Goal: Task Accomplishment & Management: Manage account settings

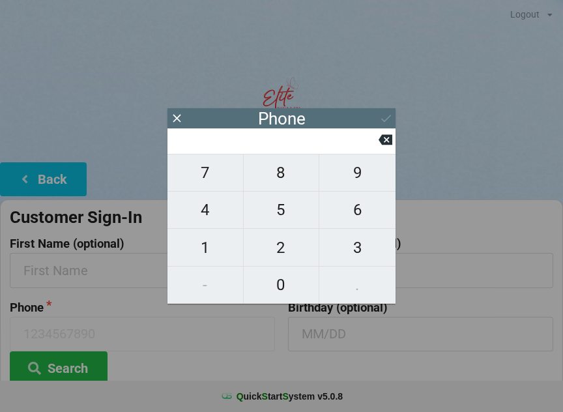
scroll to position [11, 16]
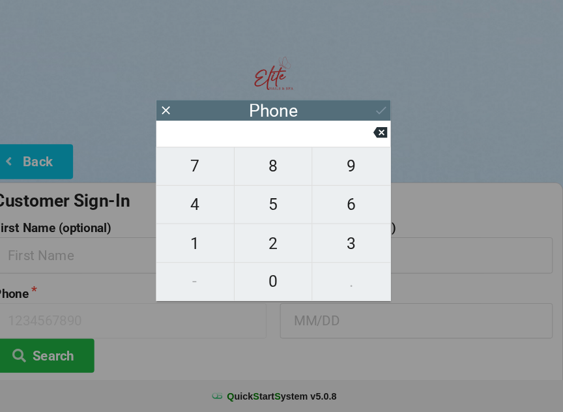
click at [270, 243] on span "2" at bounding box center [282, 247] width 76 height 27
type input "2"
click at [360, 133] on input "2" at bounding box center [276, 140] width 206 height 21
click at [378, 135] on icon at bounding box center [385, 140] width 14 height 10
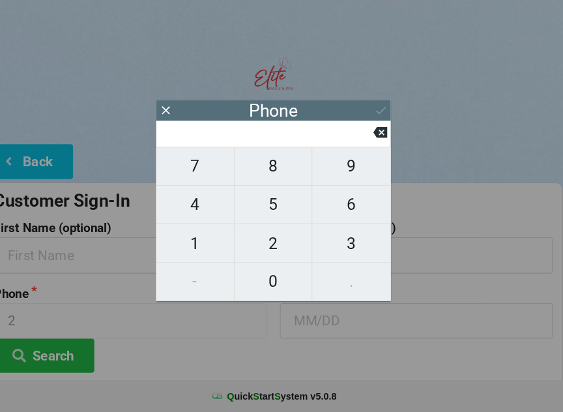
click at [272, 174] on span "8" at bounding box center [282, 172] width 76 height 27
type input "8"
click at [267, 290] on button "0" at bounding box center [282, 284] width 76 height 37
type input "80"
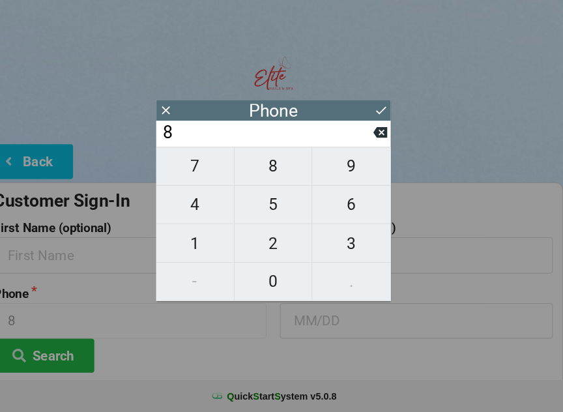
type input "80"
click at [199, 252] on span "1" at bounding box center [205, 247] width 76 height 27
type input "801"
click at [267, 212] on span "5" at bounding box center [282, 209] width 76 height 27
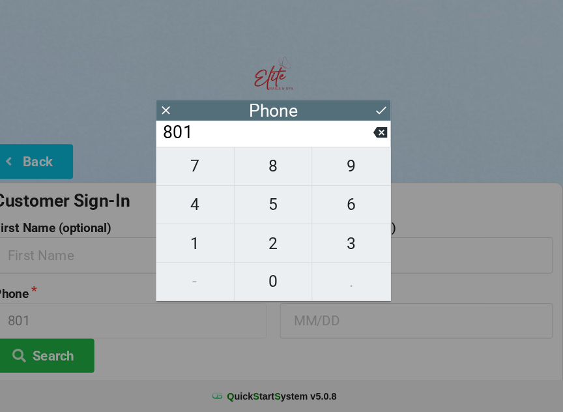
type input "8015"
click at [186, 199] on span "4" at bounding box center [205, 209] width 76 height 27
type input "80154"
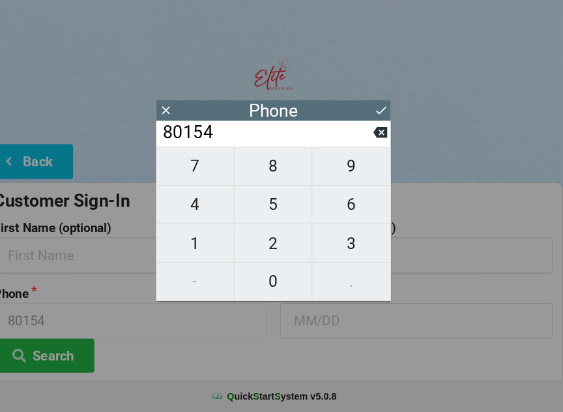
click at [268, 279] on span "0" at bounding box center [282, 284] width 76 height 27
type input "801540"
click at [341, 171] on span "9" at bounding box center [357, 172] width 76 height 27
type input "8015409"
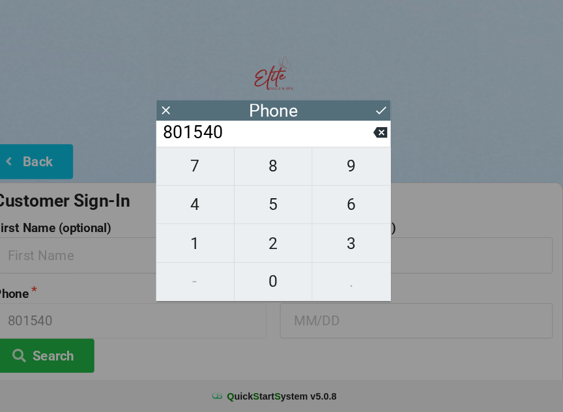
type input "8015409"
click at [194, 236] on span "1" at bounding box center [205, 247] width 76 height 27
type input "80154091"
click at [350, 168] on span "9" at bounding box center [357, 172] width 76 height 27
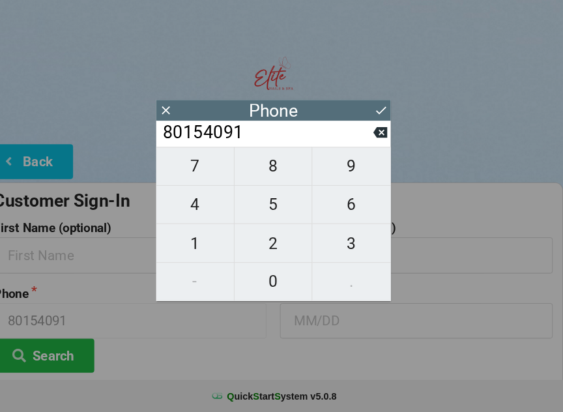
type input "801540919"
click at [188, 237] on span "1" at bounding box center [205, 247] width 76 height 27
type input "8015409191"
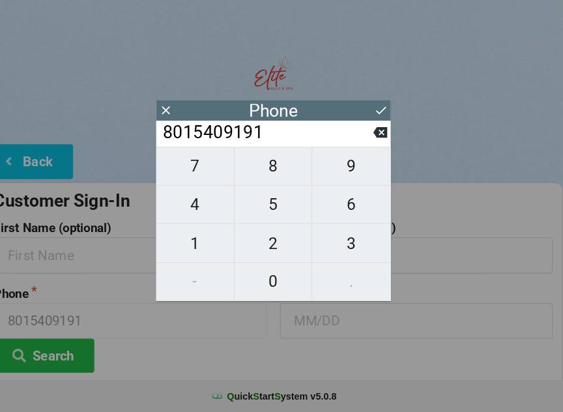
click at [379, 111] on icon at bounding box center [386, 118] width 14 height 14
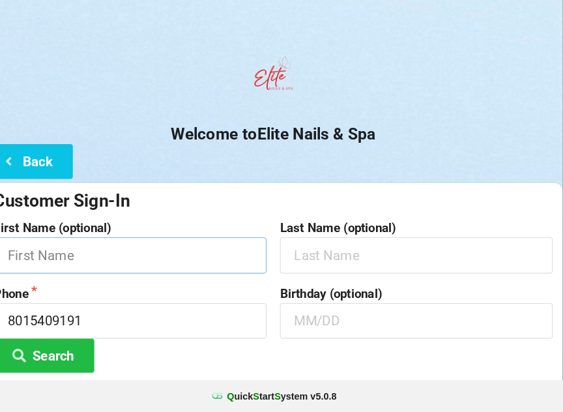
click at [175, 259] on input "text" at bounding box center [142, 259] width 265 height 35
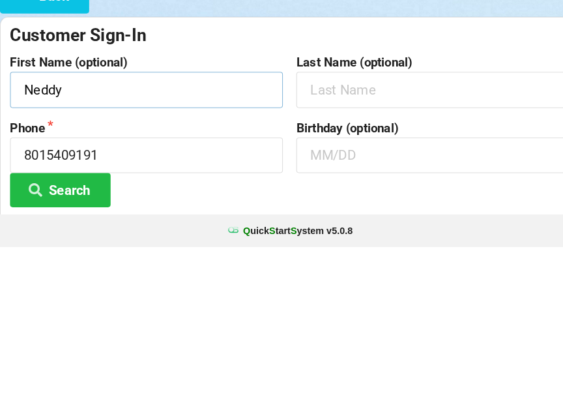
type input "Neddy"
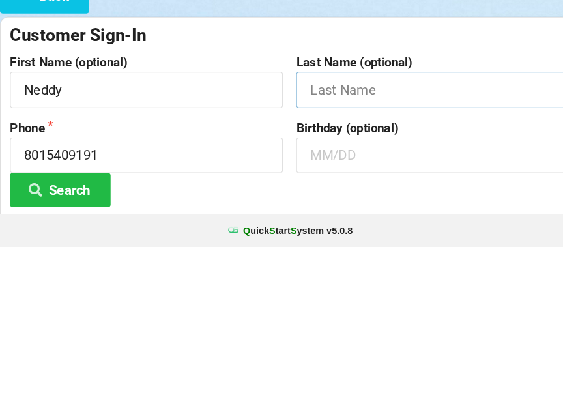
click at [373, 242] on input "text" at bounding box center [420, 259] width 265 height 35
type input "[PERSON_NAME]"
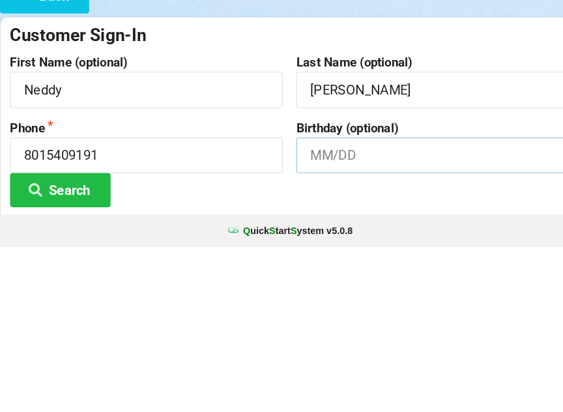
click at [354, 305] on input "text" at bounding box center [420, 322] width 265 height 35
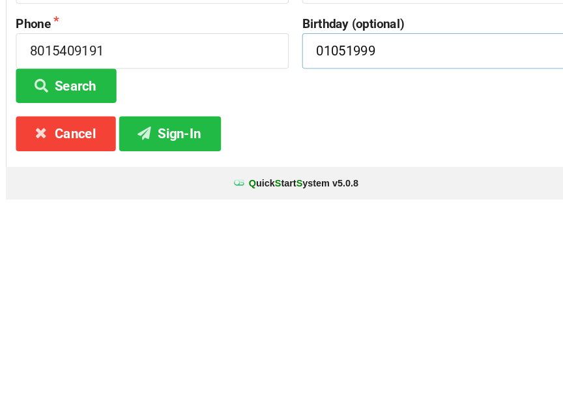
scroll to position [97, 0]
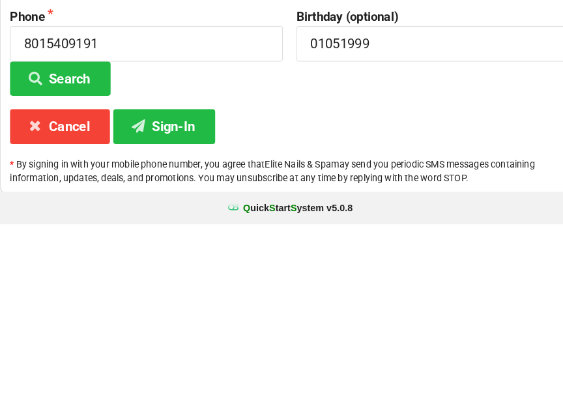
click at [161, 300] on button "Sign-In" at bounding box center [159, 316] width 99 height 33
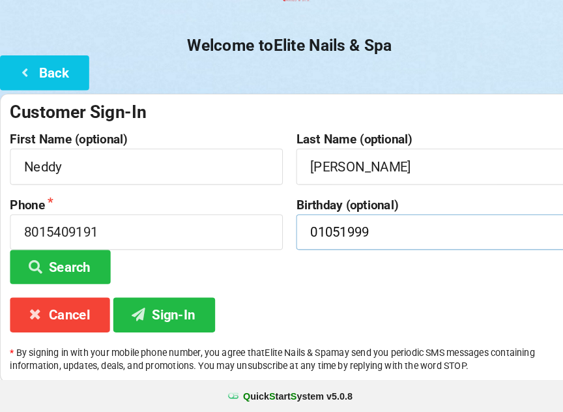
click at [304, 224] on input "01051999" at bounding box center [420, 236] width 265 height 35
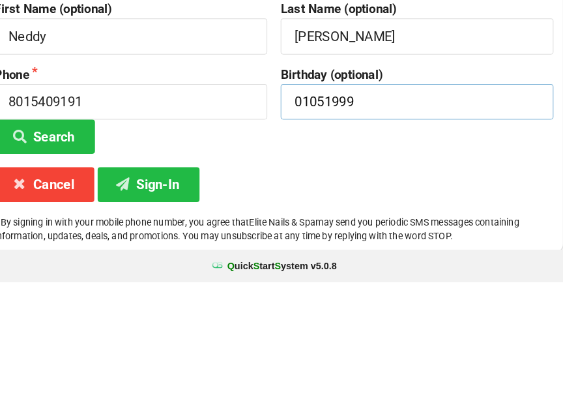
click at [296, 219] on input "01051999" at bounding box center [420, 236] width 265 height 35
click at [367, 219] on input "01051999" at bounding box center [420, 236] width 265 height 35
type input "0"
click at [160, 300] on button "Sign-In" at bounding box center [159, 316] width 99 height 33
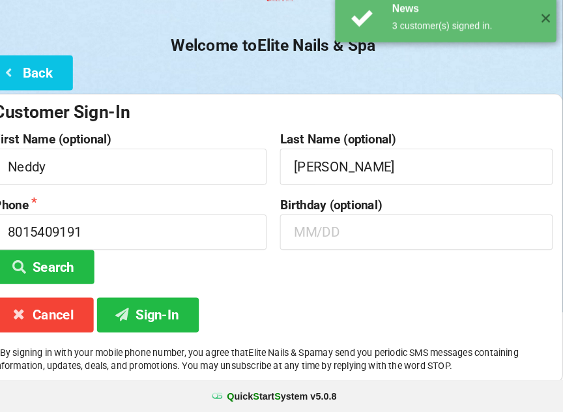
click at [141, 300] on button "Sign-In" at bounding box center [159, 316] width 99 height 33
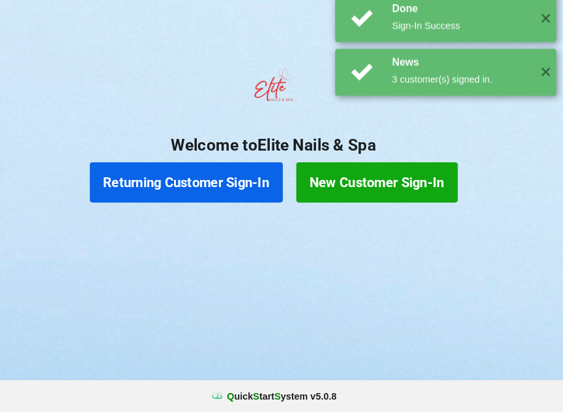
scroll to position [0, 0]
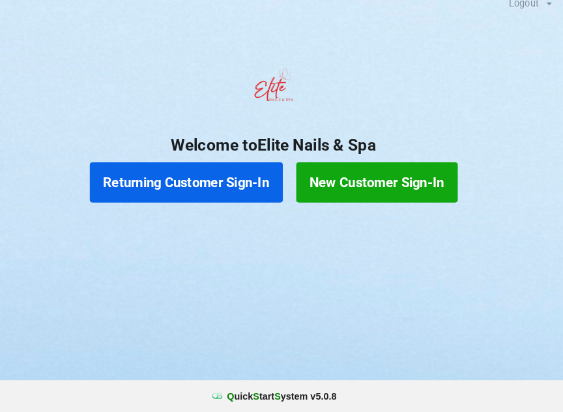
click at [219, 180] on button "Returning Customer Sign-In" at bounding box center [197, 188] width 188 height 39
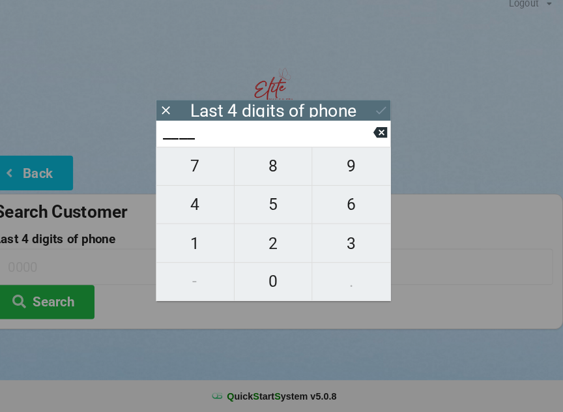
click at [343, 240] on span "3" at bounding box center [357, 247] width 76 height 27
type input "3___"
click at [269, 236] on span "2" at bounding box center [282, 247] width 76 height 27
type input "32__"
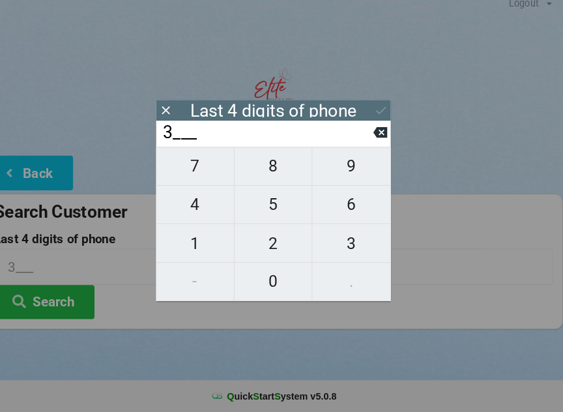
type input "32__"
click at [265, 165] on span "8" at bounding box center [282, 172] width 76 height 27
type input "328_"
click at [261, 199] on span "5" at bounding box center [282, 209] width 76 height 27
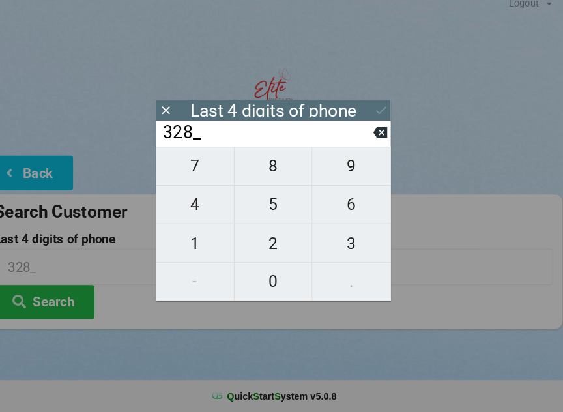
type input "3285"
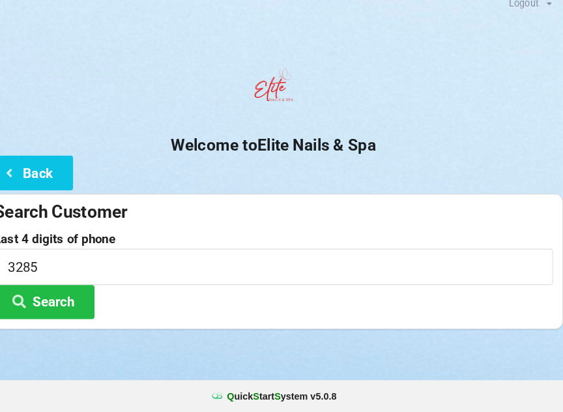
click at [68, 290] on button "Search" at bounding box center [59, 304] width 98 height 33
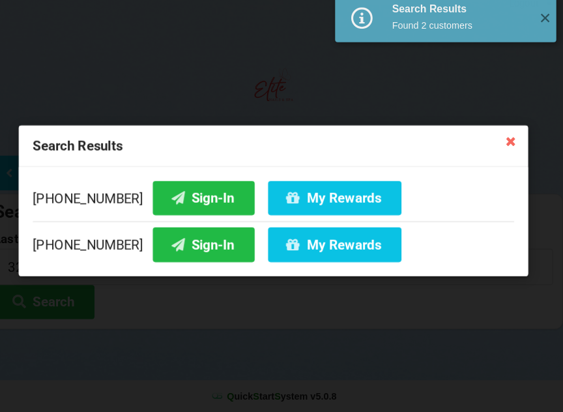
click at [184, 191] on button "Sign-In" at bounding box center [213, 202] width 99 height 33
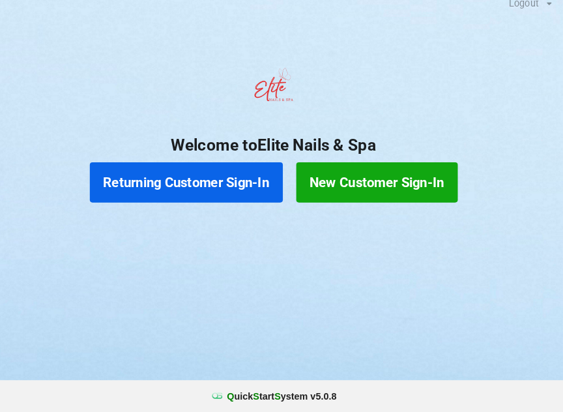
click at [233, 195] on button "Returning Customer Sign-In" at bounding box center [197, 188] width 188 height 39
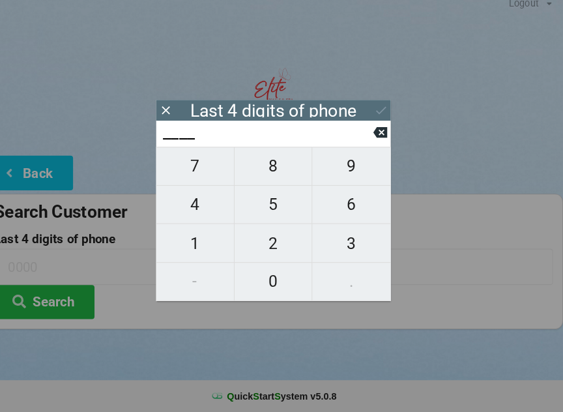
click at [343, 237] on span "3" at bounding box center [357, 247] width 76 height 27
type input "3___"
click at [266, 235] on span "2" at bounding box center [282, 247] width 76 height 27
type input "32__"
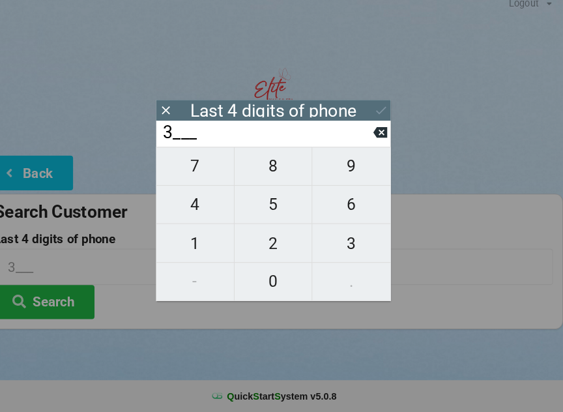
type input "32__"
click at [262, 170] on span "8" at bounding box center [282, 172] width 76 height 27
type input "328_"
click at [266, 206] on span "5" at bounding box center [282, 209] width 76 height 27
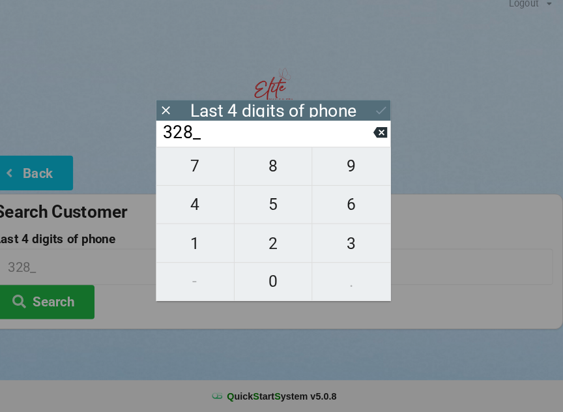
type input "3285"
click at [59, 290] on button "Search" at bounding box center [59, 304] width 98 height 33
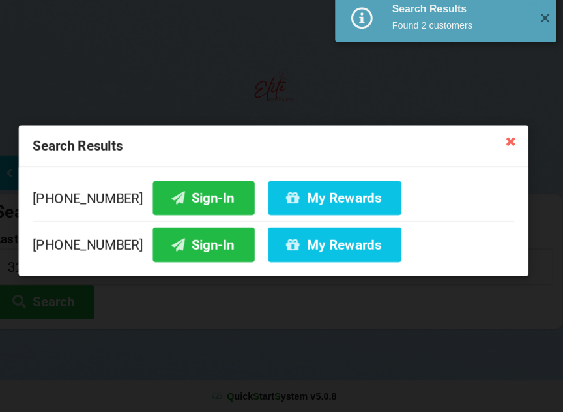
click at [296, 191] on button "My Rewards" at bounding box center [341, 202] width 130 height 33
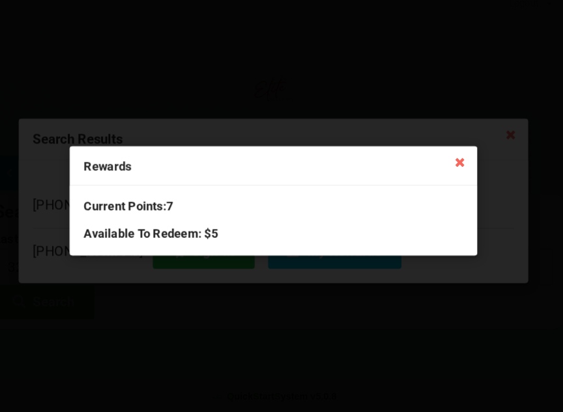
click at [452, 158] on icon at bounding box center [462, 168] width 21 height 21
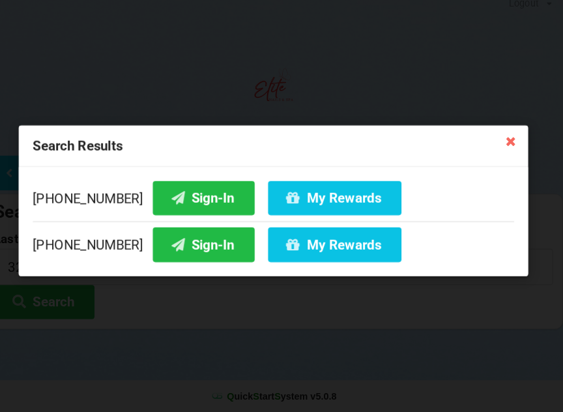
click at [490, 153] on div "Search Results" at bounding box center [281, 153] width 495 height 40
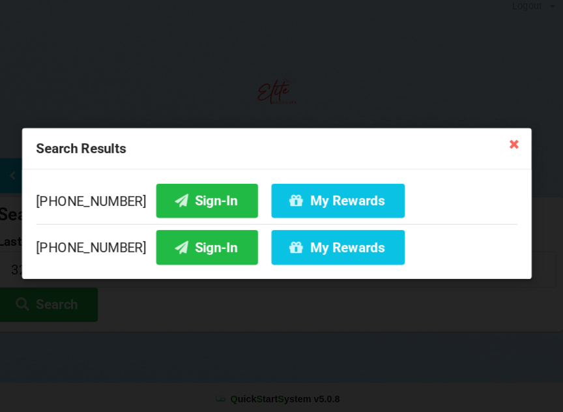
click at [501, 145] on icon at bounding box center [511, 147] width 21 height 21
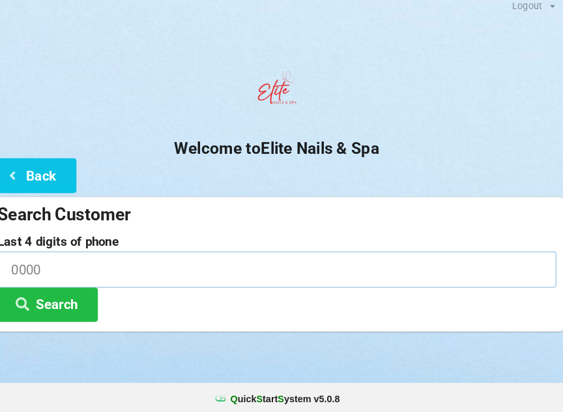
click at [122, 258] on input at bounding box center [281, 270] width 543 height 35
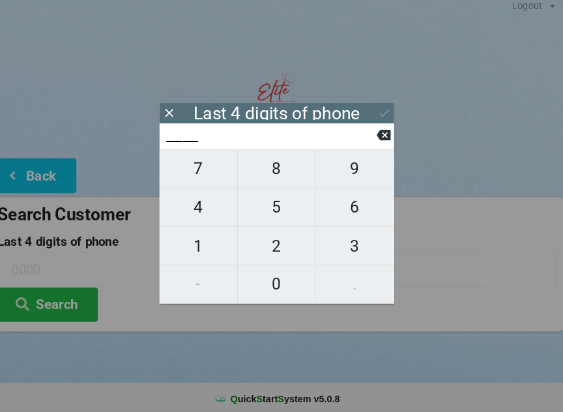
click at [274, 287] on span "0" at bounding box center [282, 284] width 76 height 27
type input "0___"
click at [193, 213] on span "4" at bounding box center [205, 209] width 76 height 27
type input "04__"
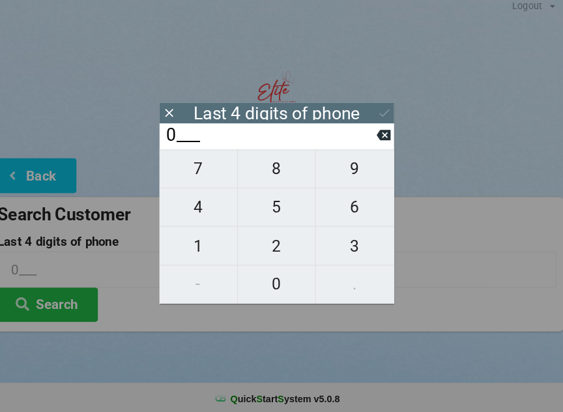
type input "04__"
click at [199, 242] on span "1" at bounding box center [205, 247] width 76 height 27
type input "041_"
click at [271, 283] on span "0" at bounding box center [282, 284] width 76 height 27
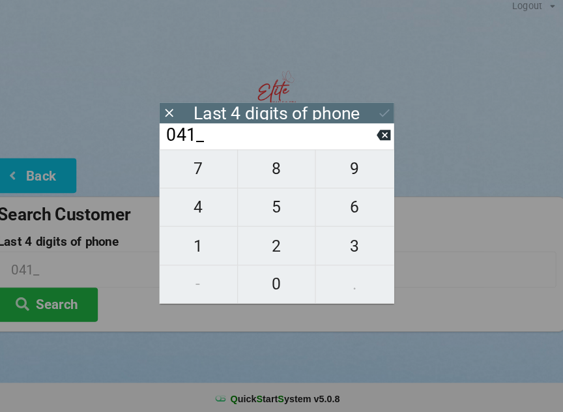
type input "0410"
click at [287, 132] on input "0410" at bounding box center [276, 140] width 206 height 21
click at [65, 309] on button "Search" at bounding box center [59, 304] width 98 height 33
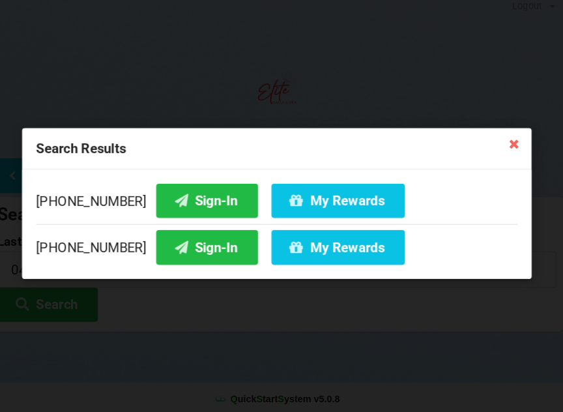
click at [300, 198] on button "My Rewards" at bounding box center [341, 202] width 130 height 33
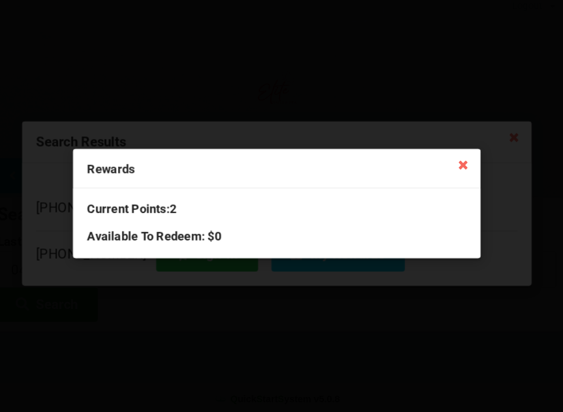
click at [452, 158] on icon at bounding box center [462, 168] width 21 height 21
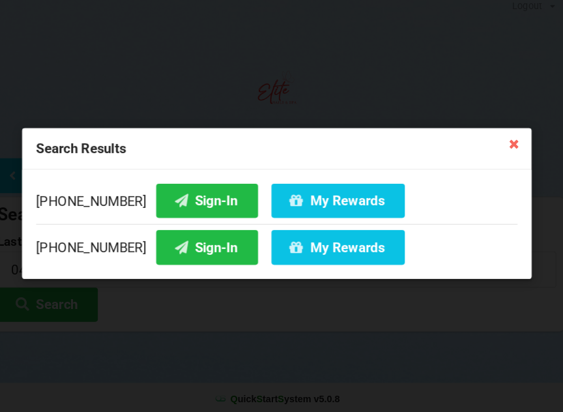
click at [190, 200] on button "Sign-In" at bounding box center [213, 202] width 99 height 33
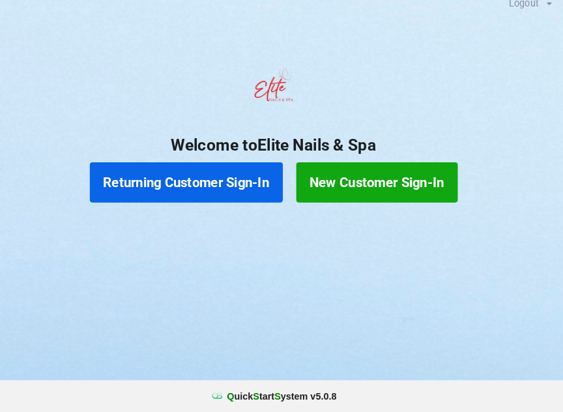
click at [372, 177] on button "New Customer Sign-In" at bounding box center [382, 188] width 157 height 39
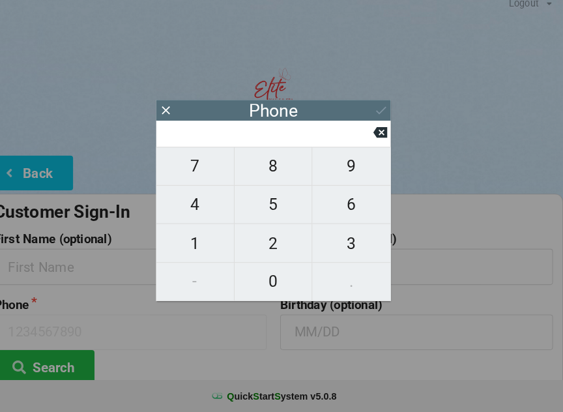
click at [205, 201] on span "4" at bounding box center [205, 209] width 76 height 27
type input "4"
click at [272, 282] on span "0" at bounding box center [282, 284] width 76 height 27
type input "40"
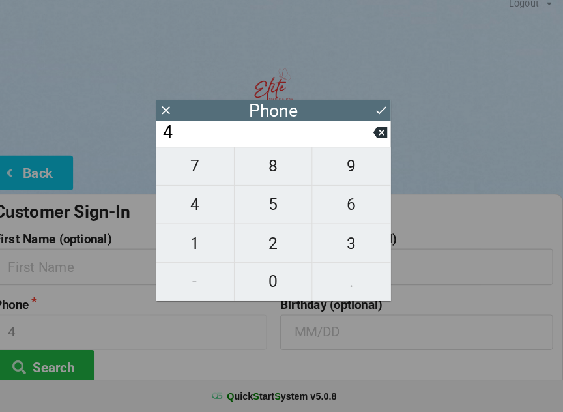
type input "40"
click at [205, 160] on span "7" at bounding box center [205, 172] width 76 height 27
type input "407"
click at [265, 207] on span "5" at bounding box center [282, 209] width 76 height 27
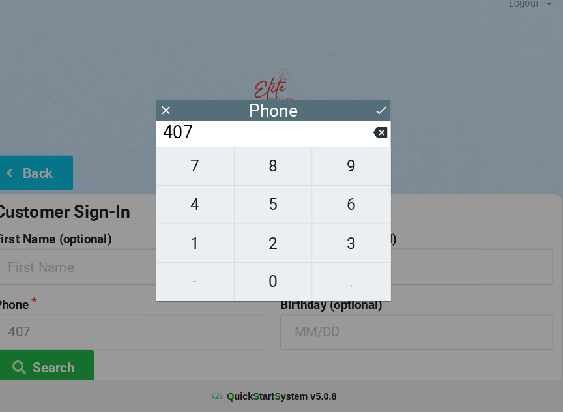
type input "4075"
click at [272, 275] on span "0" at bounding box center [282, 284] width 76 height 27
type input "40750"
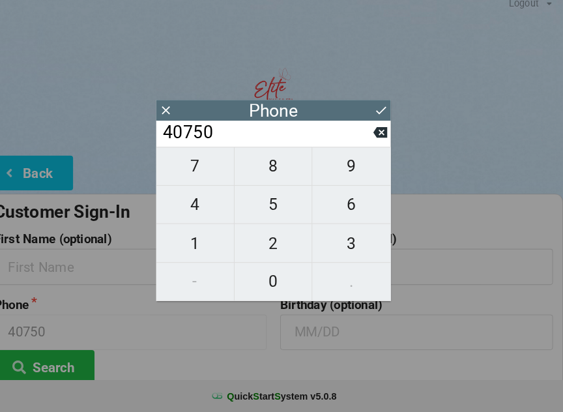
click at [276, 165] on span "8" at bounding box center [282, 172] width 76 height 27
type input "407508"
click at [258, 165] on span "8" at bounding box center [282, 172] width 76 height 27
type input "4075088"
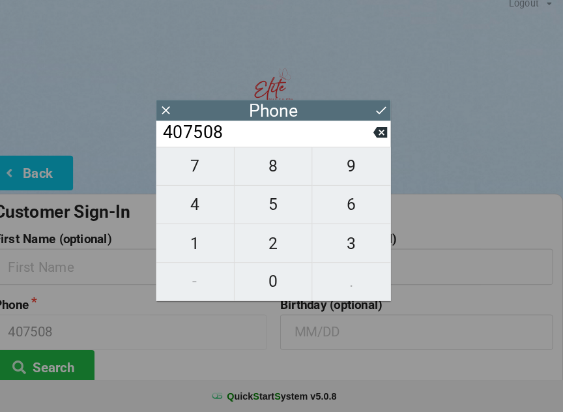
type input "4075088"
click at [358, 242] on span "3" at bounding box center [357, 247] width 76 height 27
type input "40750883"
click at [195, 163] on span "7" at bounding box center [205, 172] width 76 height 27
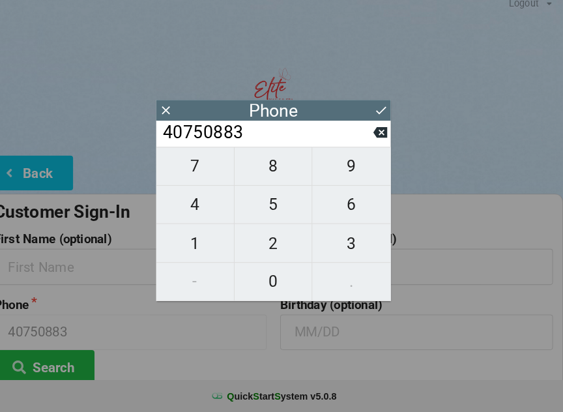
type input "407508837"
click at [345, 210] on span "6" at bounding box center [357, 209] width 76 height 27
type input "4075088376"
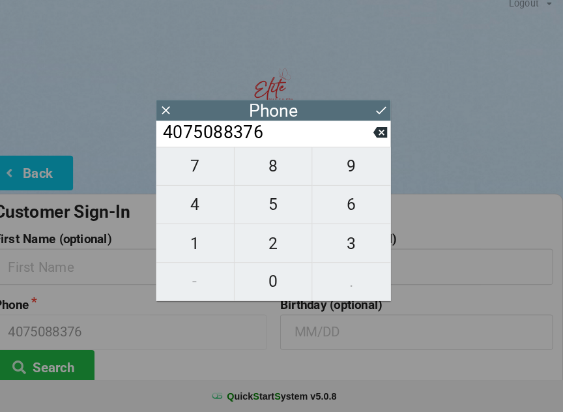
click at [379, 111] on icon at bounding box center [386, 118] width 14 height 14
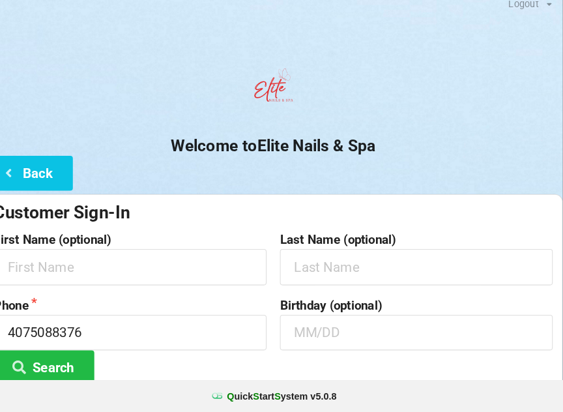
click at [60, 169] on button "Back" at bounding box center [43, 178] width 87 height 33
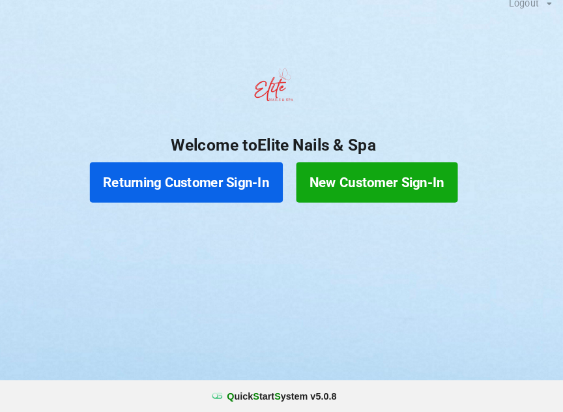
click at [195, 184] on button "Returning Customer Sign-In" at bounding box center [197, 188] width 188 height 39
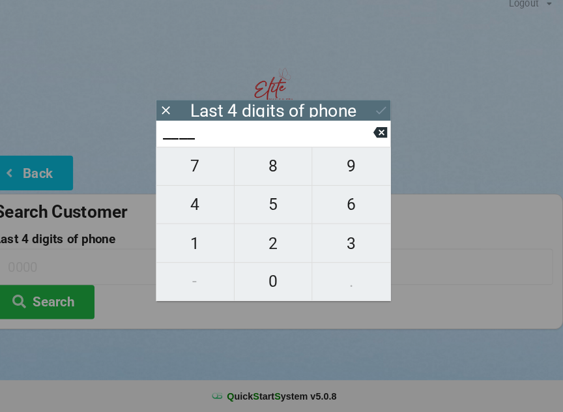
click at [274, 165] on span "8" at bounding box center [282, 172] width 76 height 27
type input "8___"
click at [346, 242] on span "3" at bounding box center [357, 247] width 76 height 27
type input "83__"
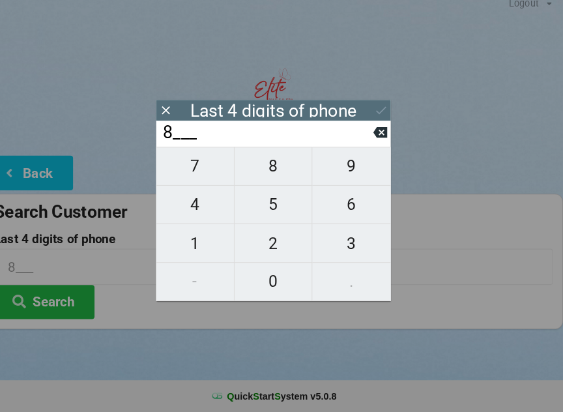
type input "83__"
click at [203, 166] on span "7" at bounding box center [205, 172] width 76 height 27
type input "837_"
click at [366, 208] on span "6" at bounding box center [357, 209] width 76 height 27
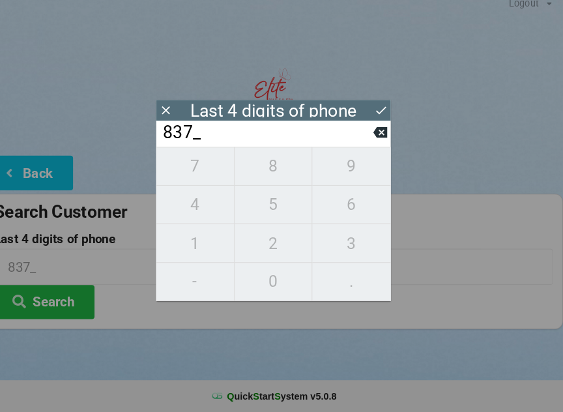
type input "8376"
click at [379, 111] on icon at bounding box center [386, 118] width 14 height 14
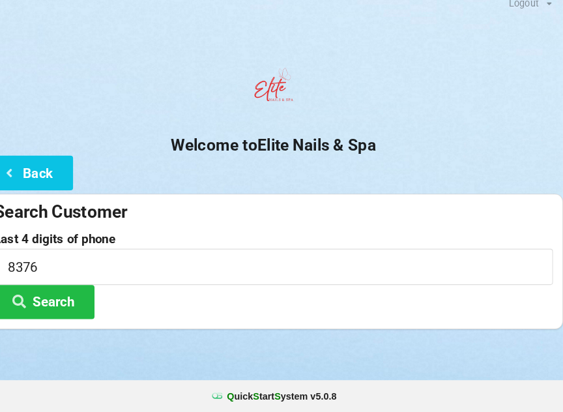
click at [59, 293] on button "Search" at bounding box center [59, 304] width 98 height 33
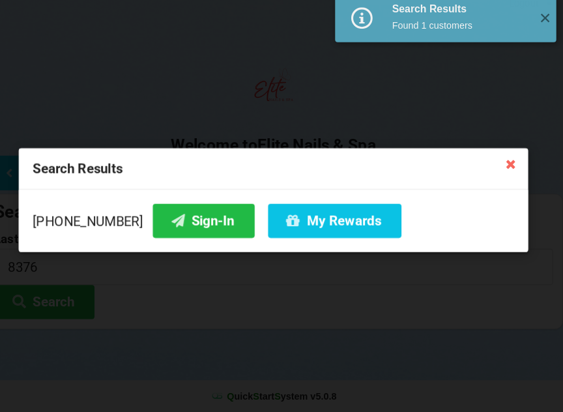
click at [195, 214] on button "Sign-In" at bounding box center [213, 225] width 99 height 33
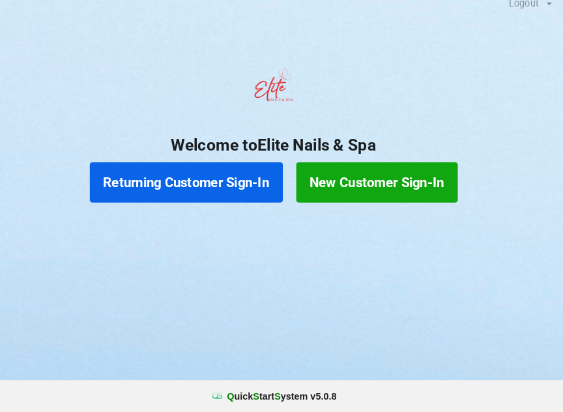
click at [216, 169] on button "Returning Customer Sign-In" at bounding box center [197, 188] width 188 height 39
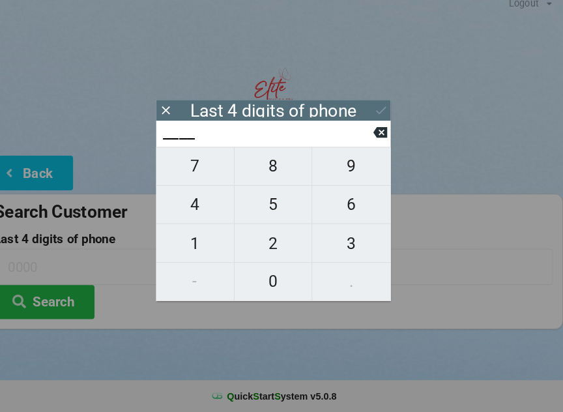
click at [267, 167] on span "8" at bounding box center [282, 172] width 76 height 27
type input "8___"
click at [339, 249] on span "3" at bounding box center [357, 247] width 76 height 27
type input "83__"
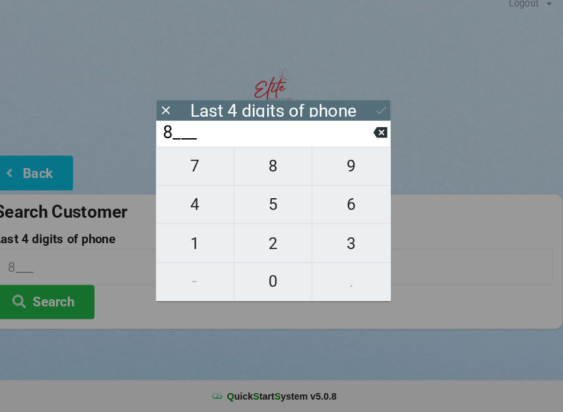
type input "83__"
click at [190, 159] on span "7" at bounding box center [205, 172] width 76 height 27
type input "837_"
click at [349, 196] on span "6" at bounding box center [357, 209] width 76 height 27
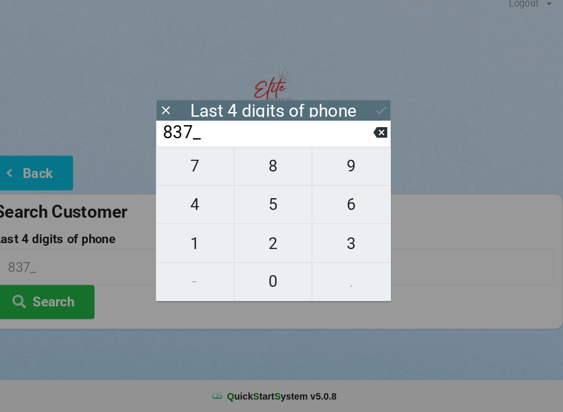
type input "8376"
click at [379, 111] on icon at bounding box center [386, 118] width 14 height 14
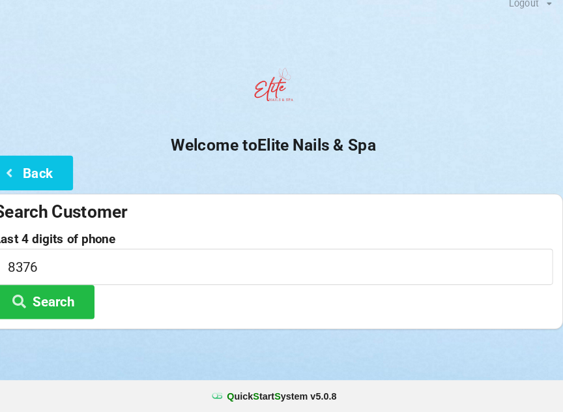
click at [85, 288] on button "Search" at bounding box center [59, 304] width 98 height 33
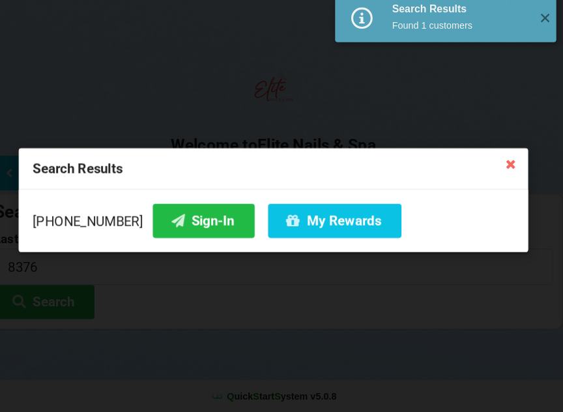
click at [294, 223] on button "My Rewards" at bounding box center [341, 225] width 130 height 33
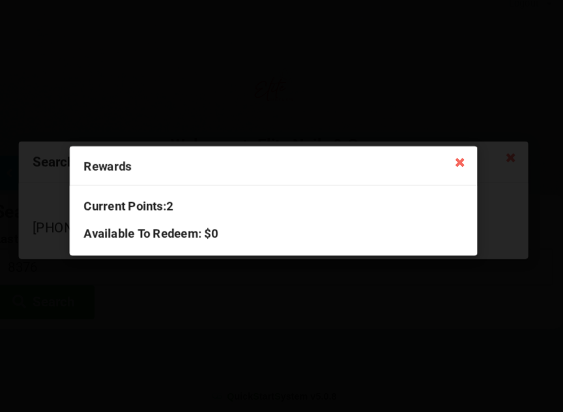
click at [434, 153] on div "Rewards" at bounding box center [281, 172] width 396 height 38
click at [452, 159] on icon at bounding box center [462, 168] width 21 height 21
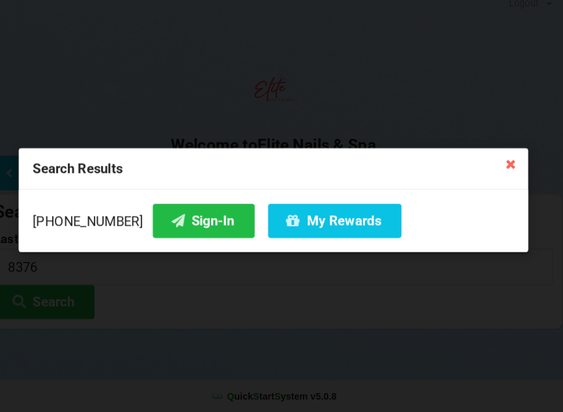
click at [187, 213] on button "Sign-In" at bounding box center [213, 225] width 99 height 33
